Goal: Task Accomplishment & Management: Use online tool/utility

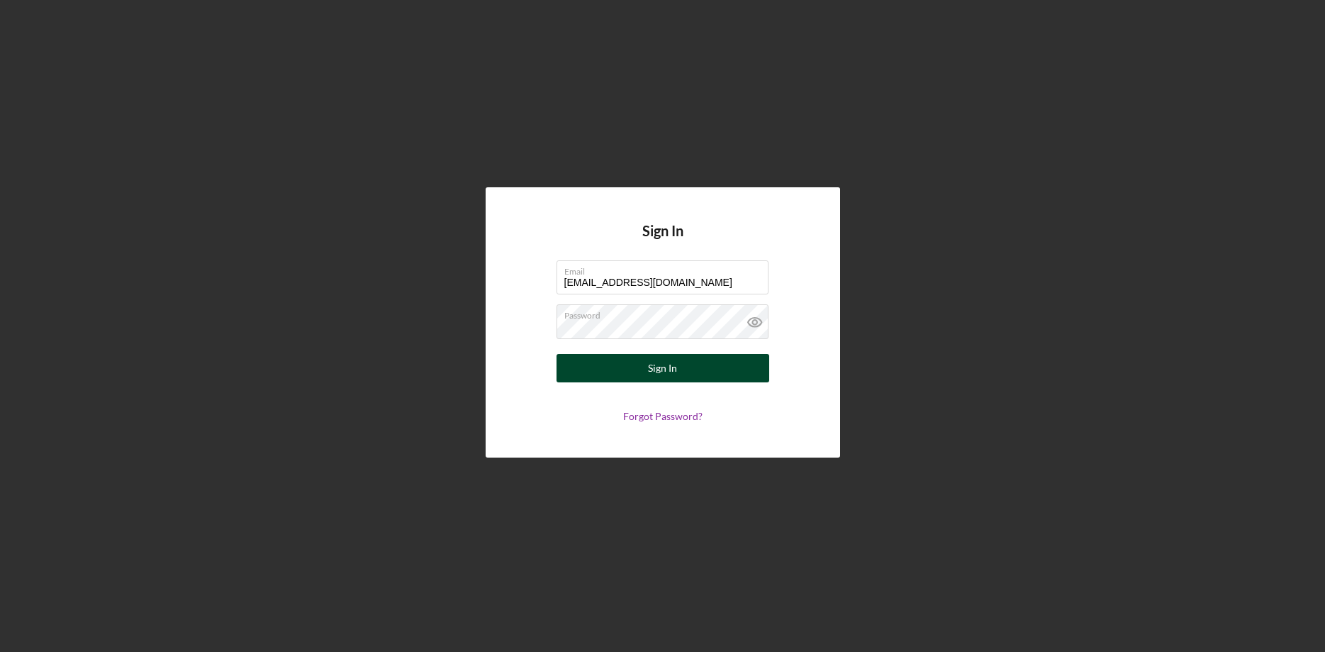
type input "[EMAIL_ADDRESS][DOMAIN_NAME]"
click at [613, 364] on button "Sign In" at bounding box center [663, 368] width 213 height 28
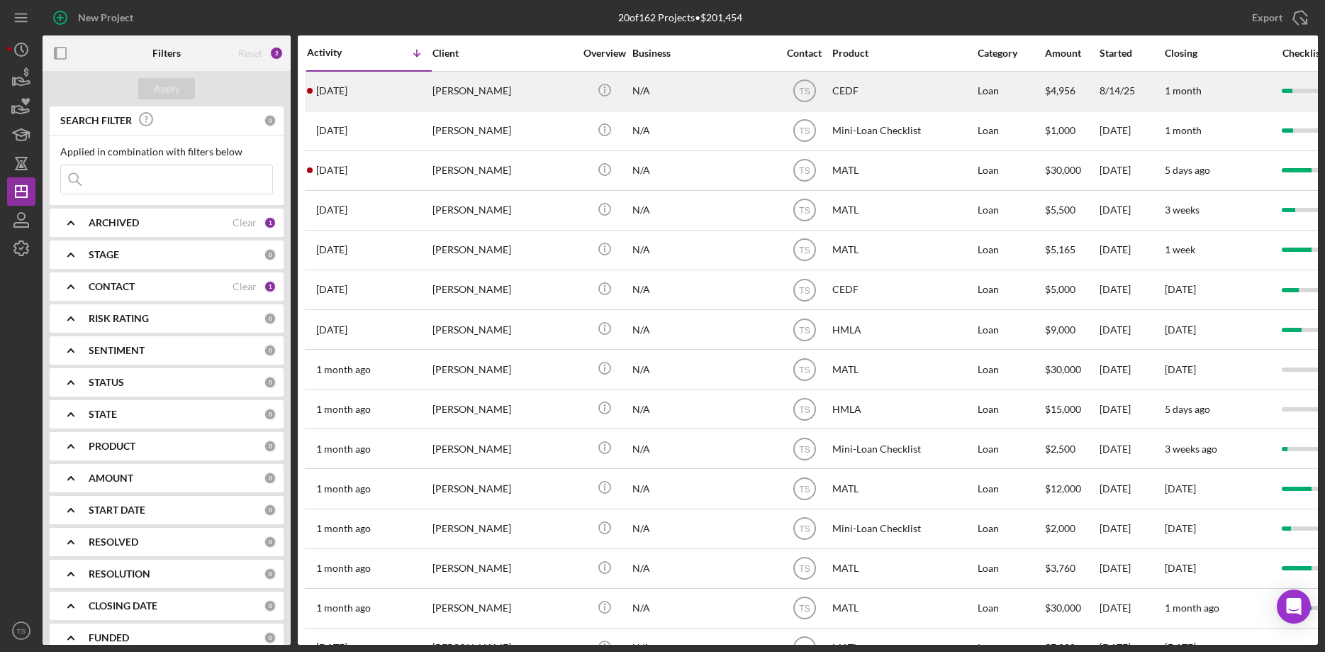
click at [437, 94] on div "[PERSON_NAME]" at bounding box center [503, 91] width 142 height 38
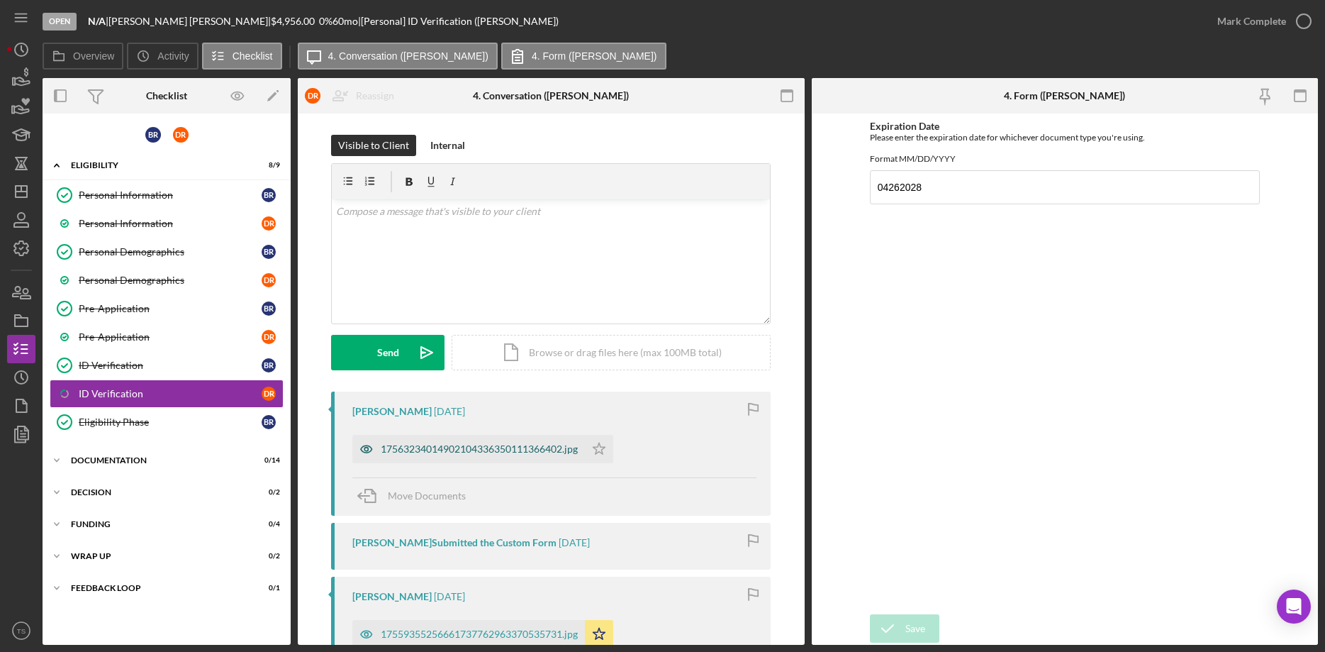
click at [481, 453] on div "17563234014902104336350111366402.jpg" at bounding box center [479, 448] width 197 height 11
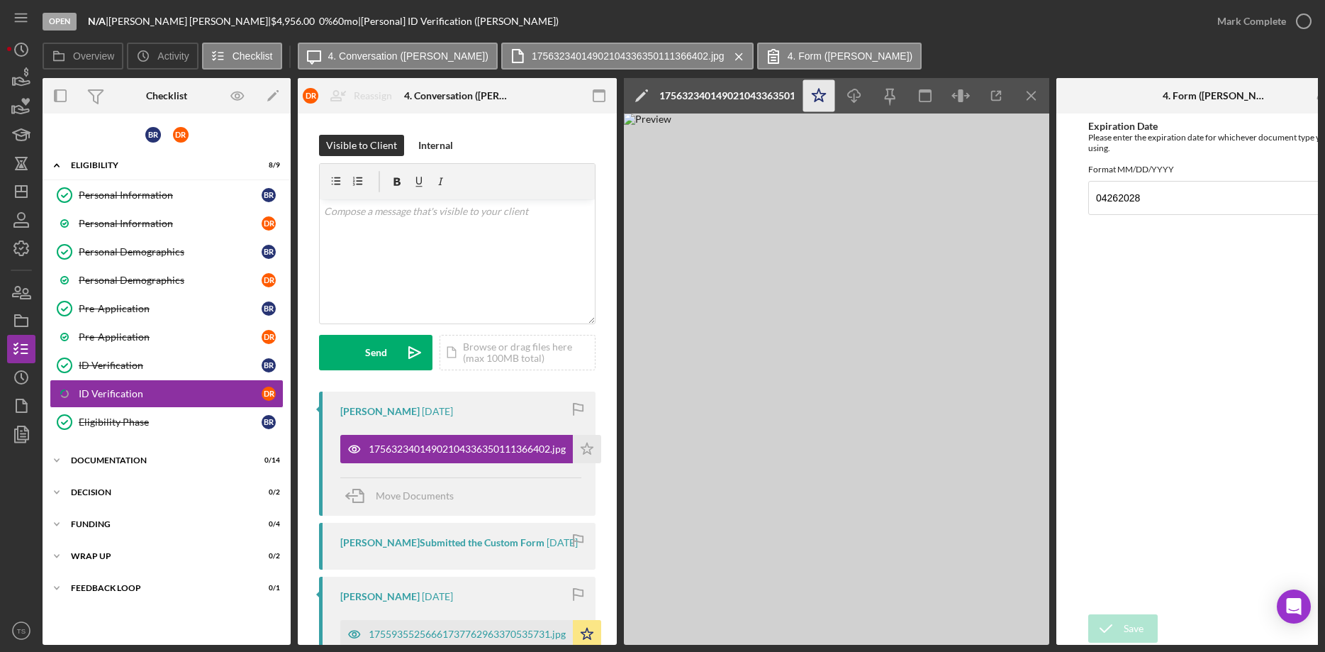
click at [822, 95] on icon "Icon/Star" at bounding box center [819, 96] width 32 height 32
drag, startPoint x: 1107, startPoint y: 205, endPoint x: 1151, endPoint y: 206, distance: 44.0
click at [1107, 204] on input "04262028" at bounding box center [1215, 198] width 255 height 34
click at [1119, 209] on input "04/262028" at bounding box center [1215, 198] width 255 height 34
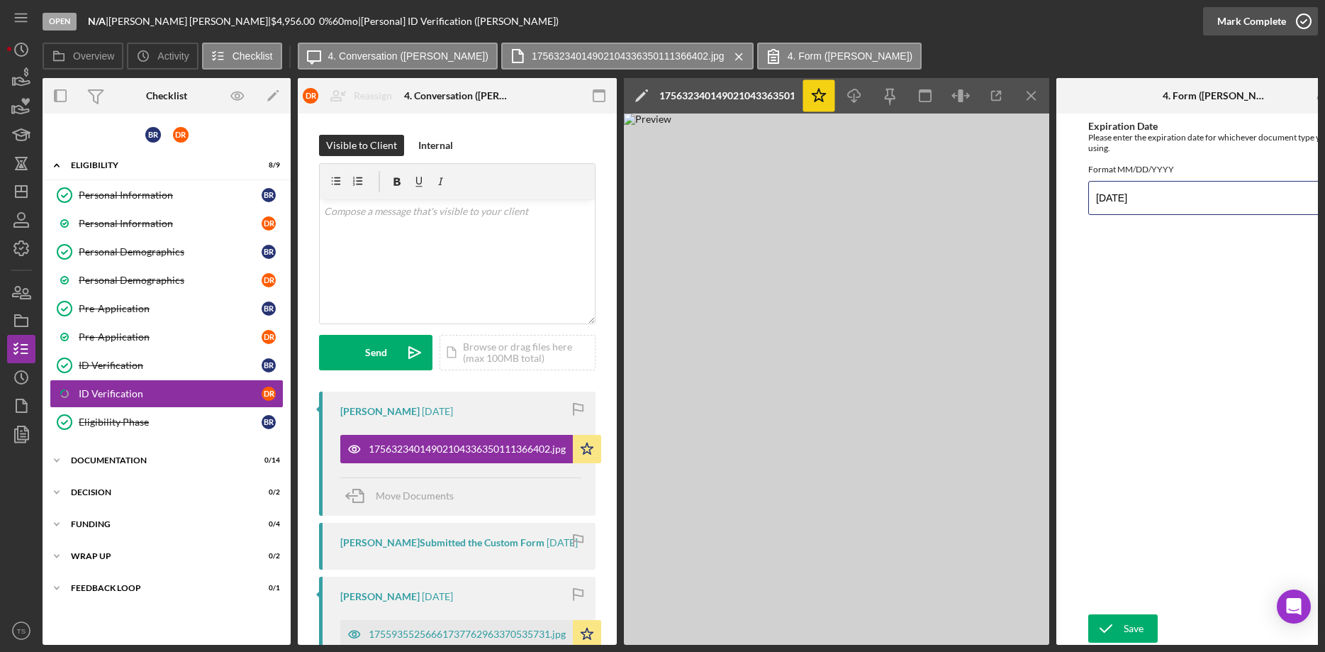
type input "[DATE]"
click at [1234, 27] on div "Mark Complete" at bounding box center [1251, 21] width 69 height 28
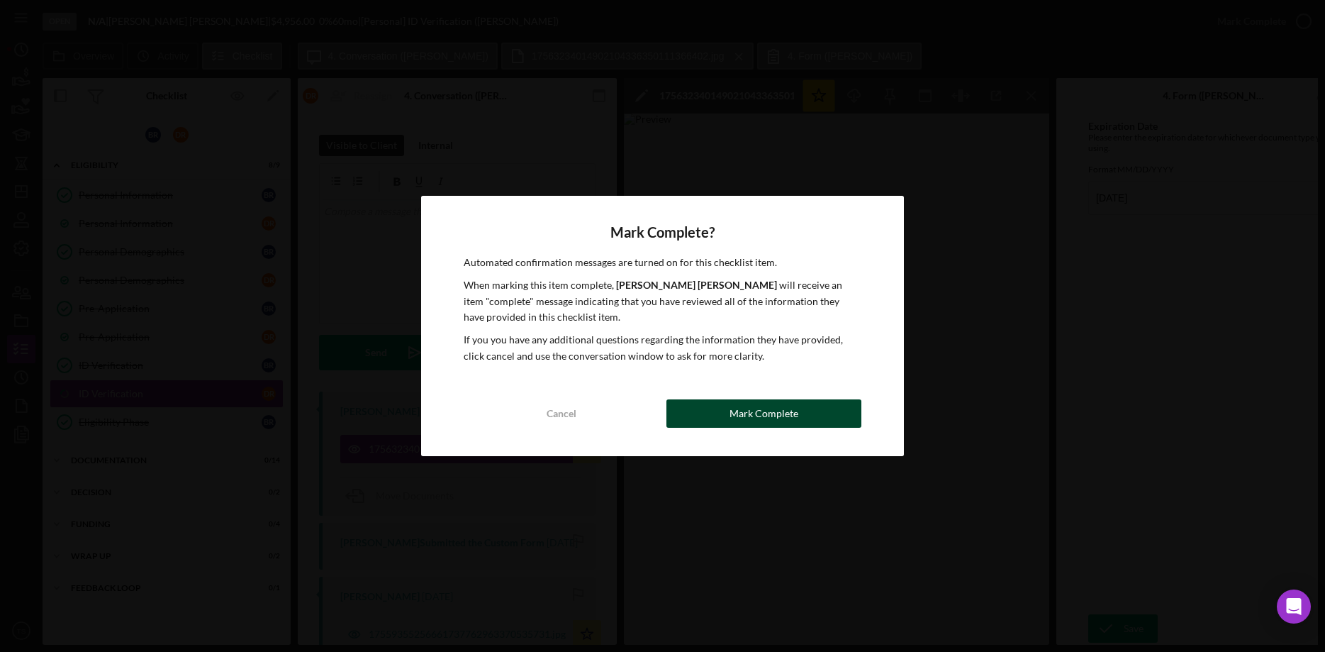
click at [771, 418] on div "Mark Complete" at bounding box center [764, 413] width 69 height 28
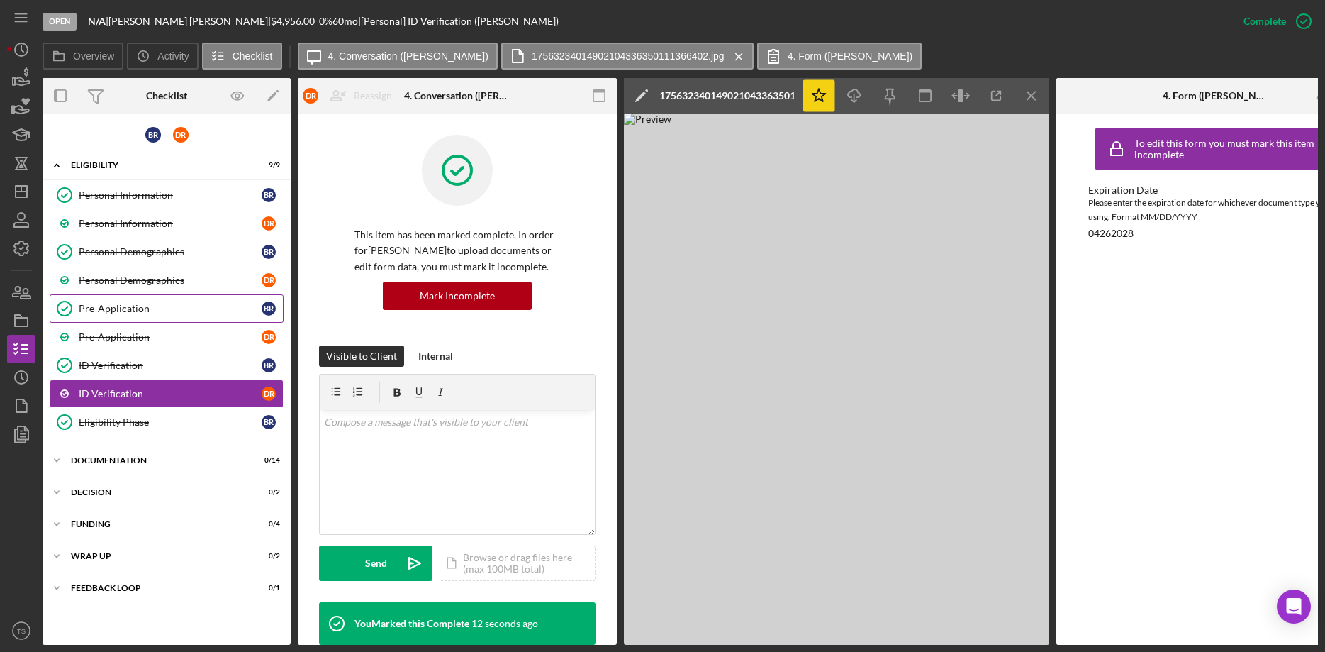
click at [150, 306] on div "Pre-Application" at bounding box center [170, 308] width 183 height 11
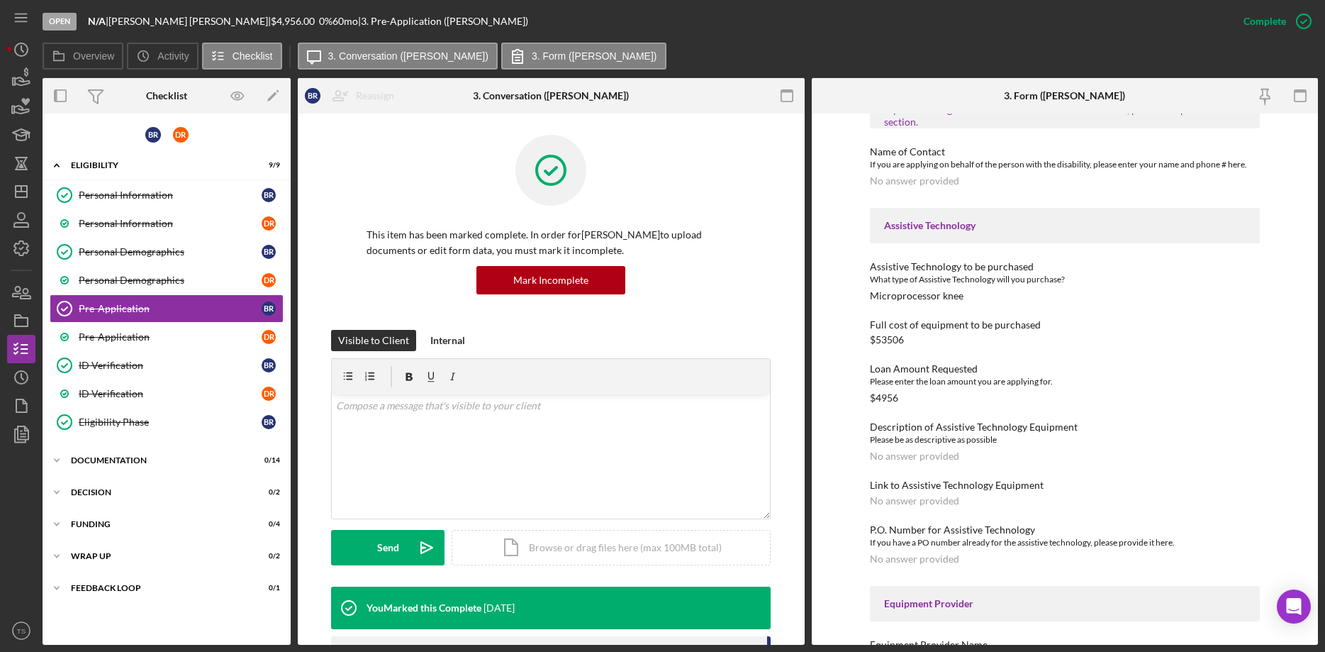
scroll to position [461, 0]
